Goal: Information Seeking & Learning: Learn about a topic

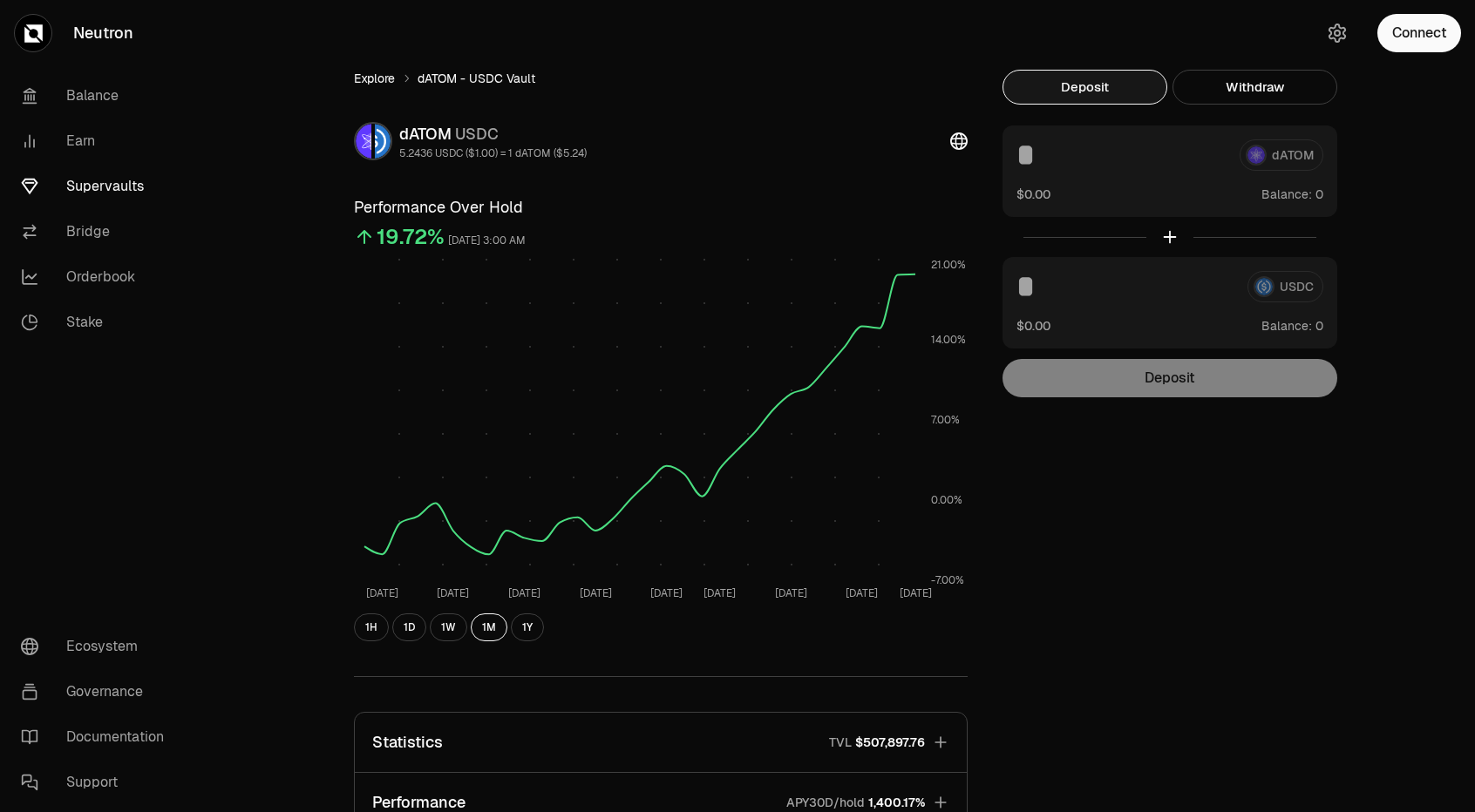
click at [357, 84] on link "Explore" at bounding box center [375, 78] width 41 height 18
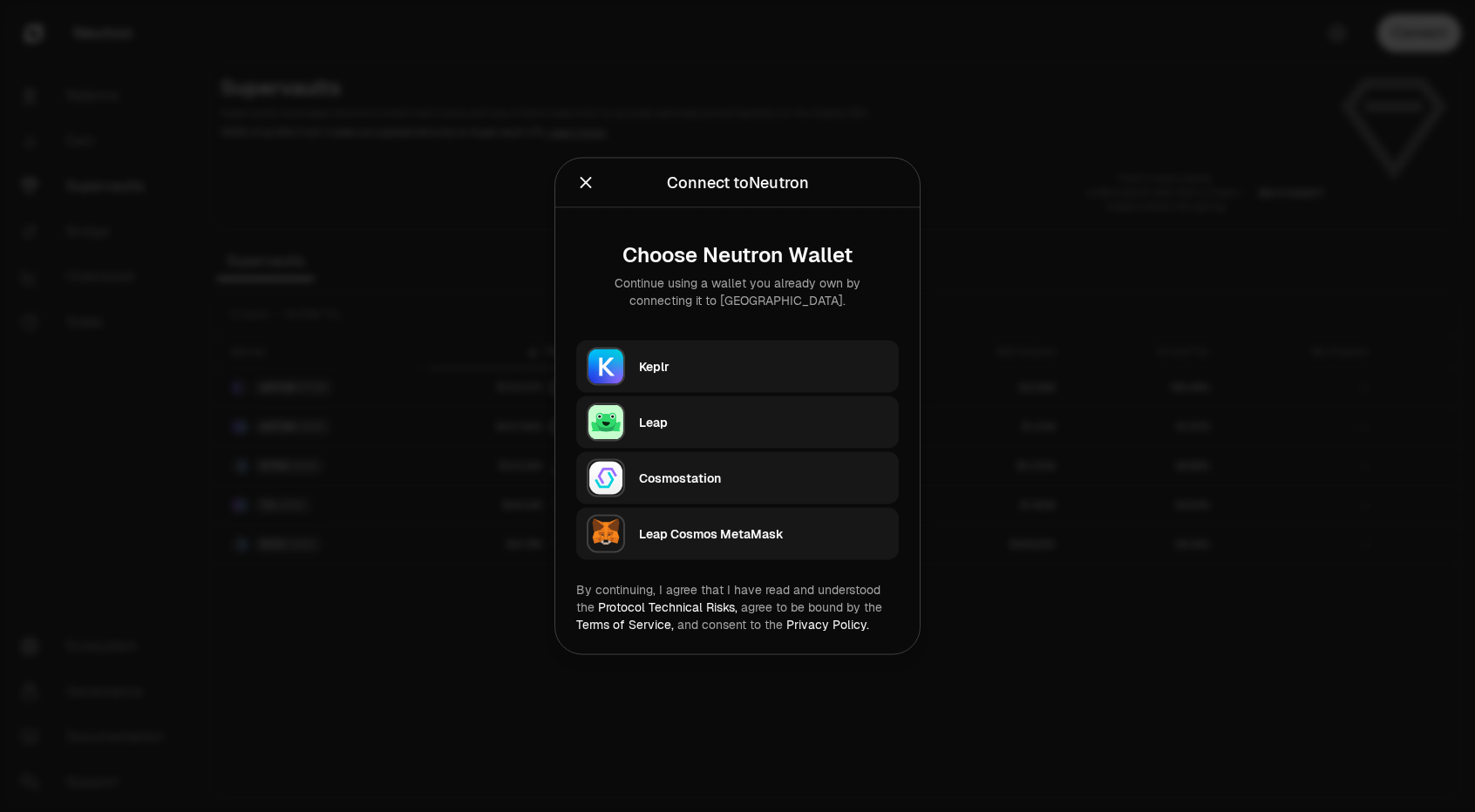
click at [673, 361] on div "Keplr" at bounding box center [763, 367] width 249 height 18
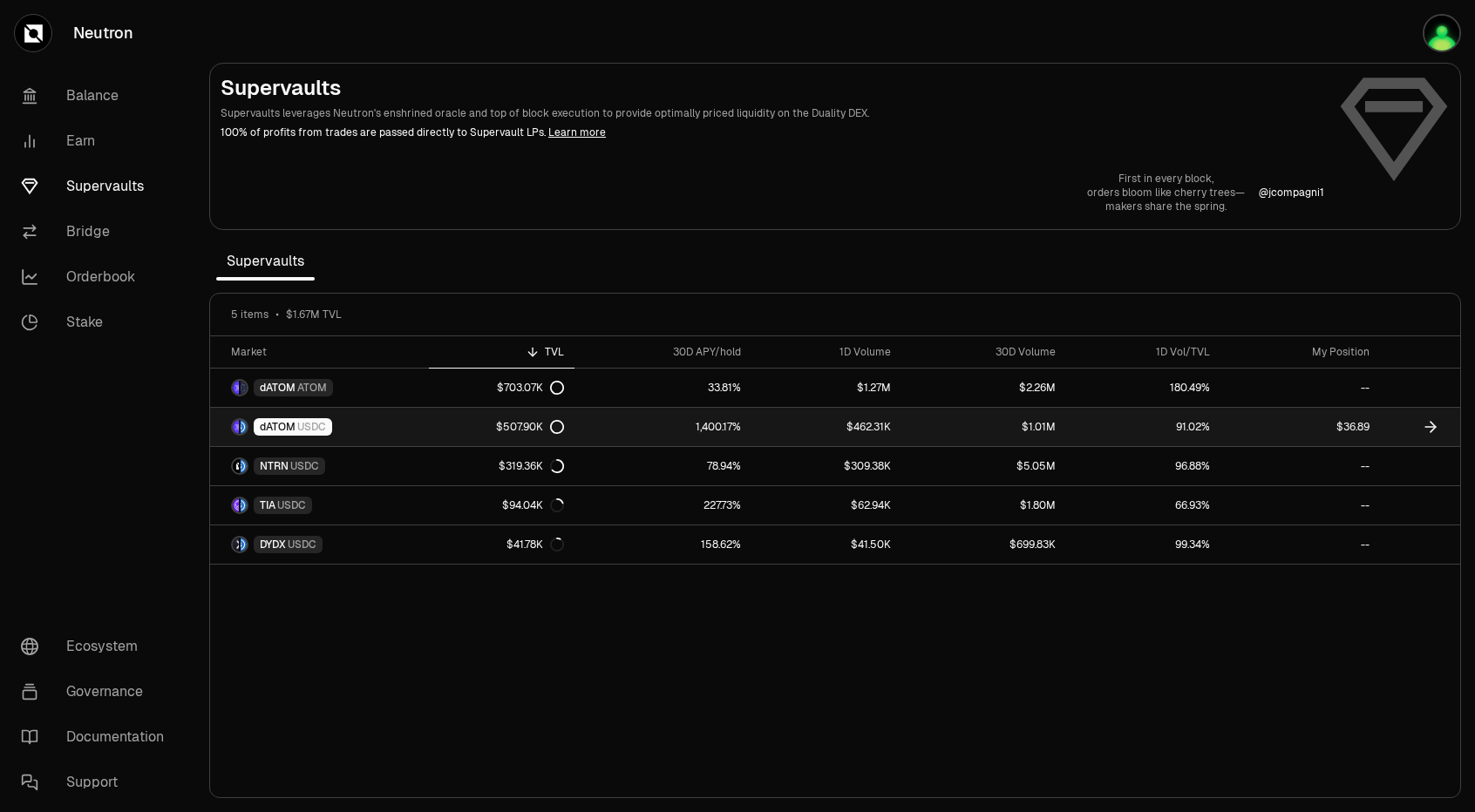
click at [274, 430] on span "dATOM" at bounding box center [278, 427] width 36 height 14
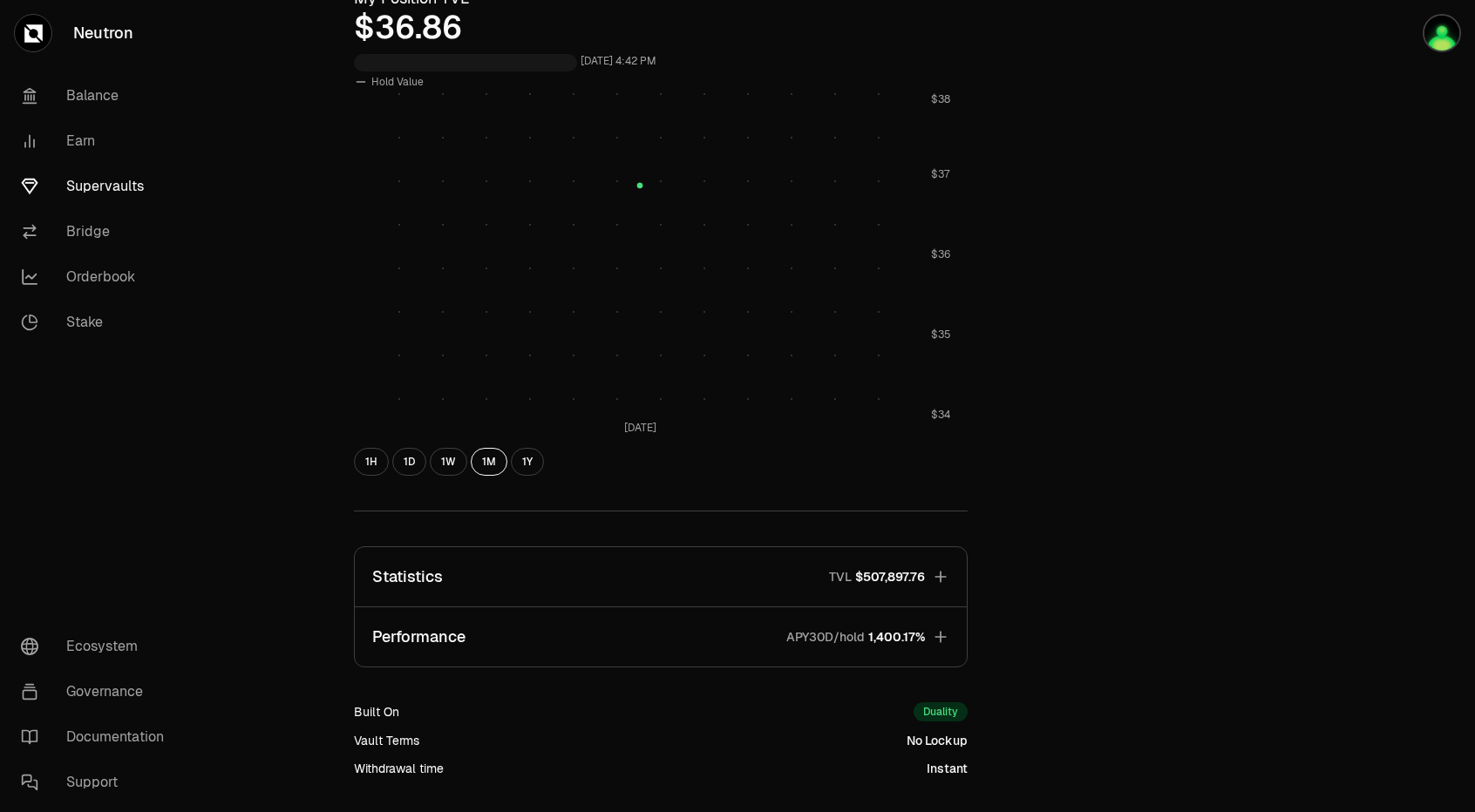
scroll to position [708, 0]
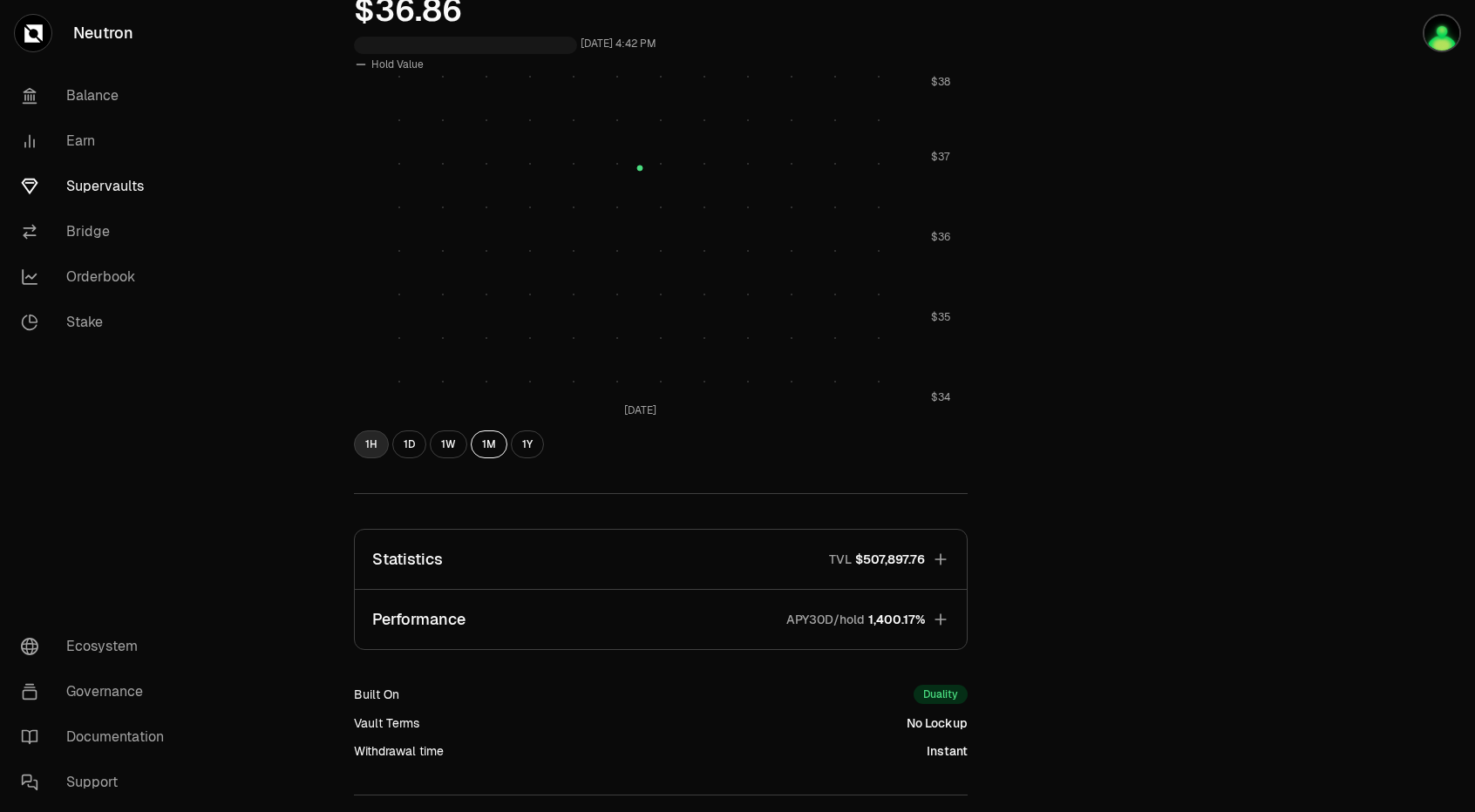
click at [376, 443] on button "1H" at bounding box center [371, 444] width 35 height 28
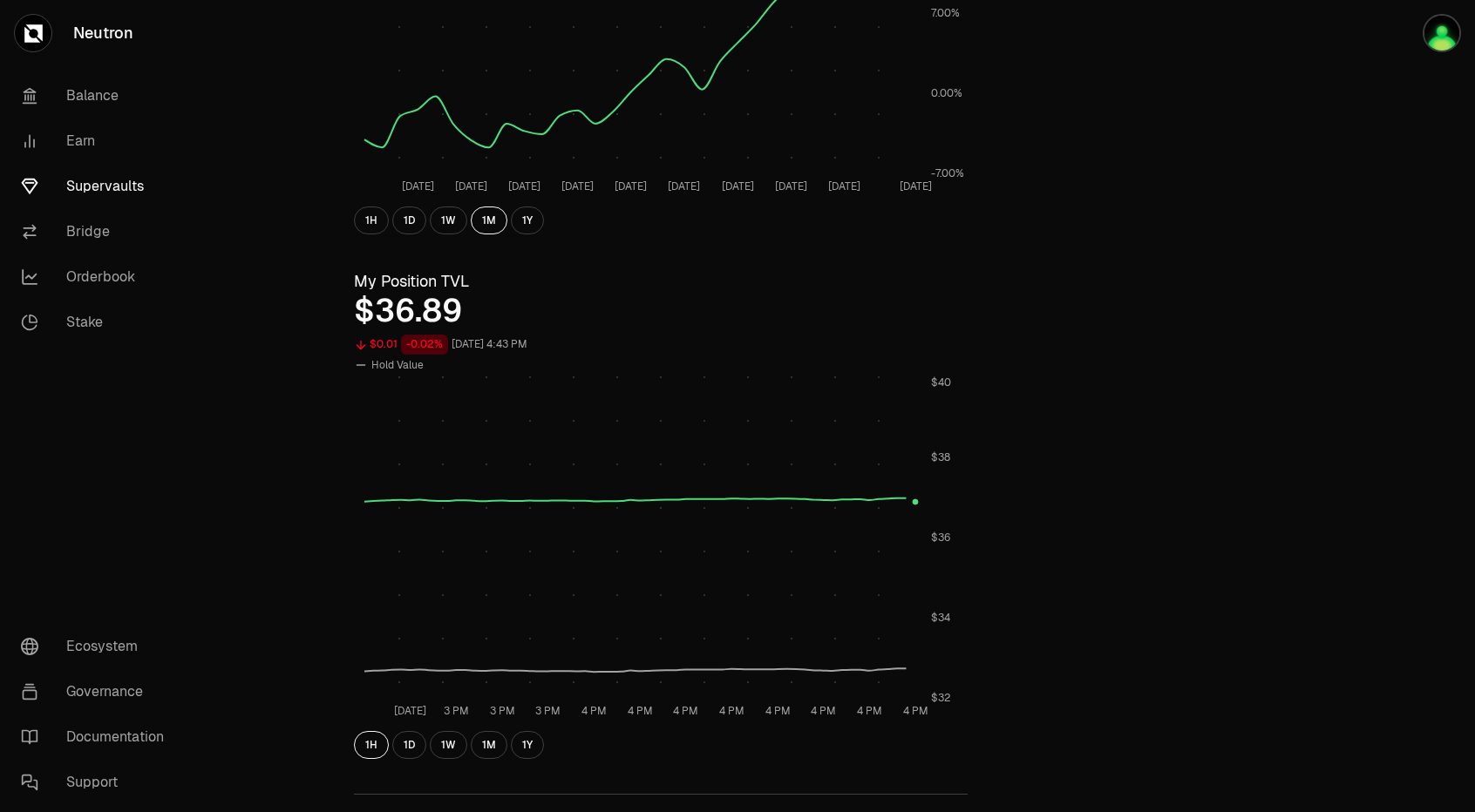
scroll to position [408, 0]
click at [453, 744] on button "1W" at bounding box center [448, 744] width 37 height 28
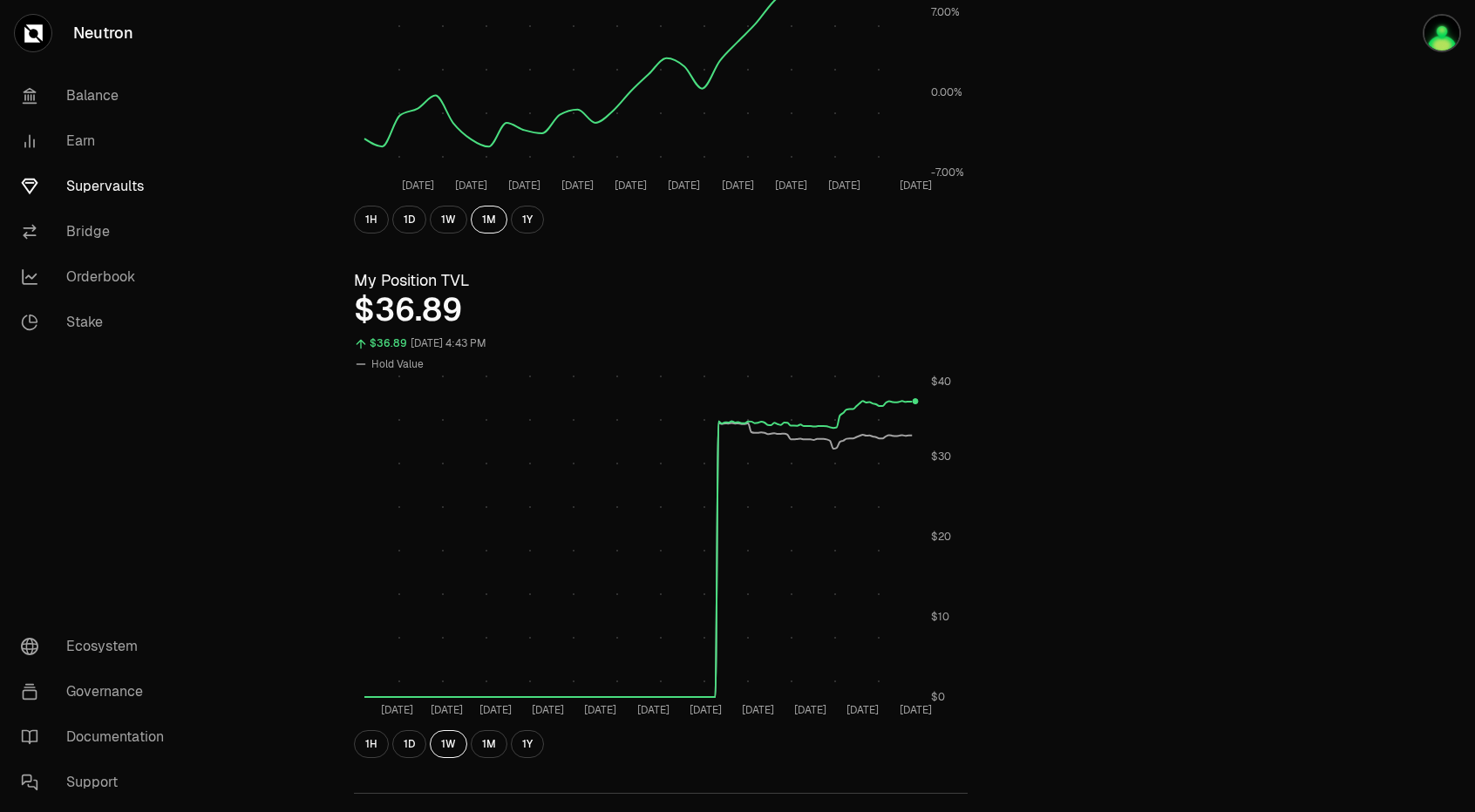
scroll to position [0, 0]
